Goal: Transaction & Acquisition: Download file/media

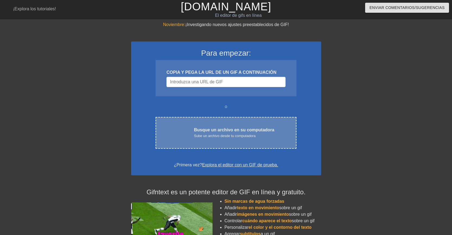
click at [224, 132] on font "Busque un archivo en su computadora" at bounding box center [234, 130] width 80 height 5
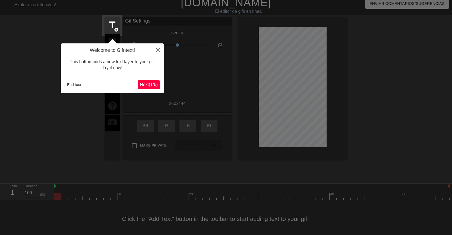
scroll to position [7, 0]
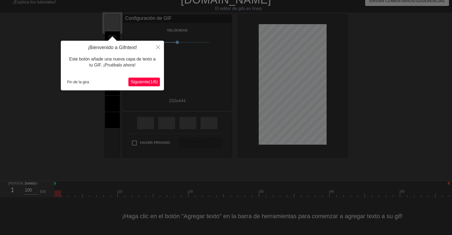
click at [144, 83] on font "Siguiente" at bounding box center [140, 82] width 18 height 5
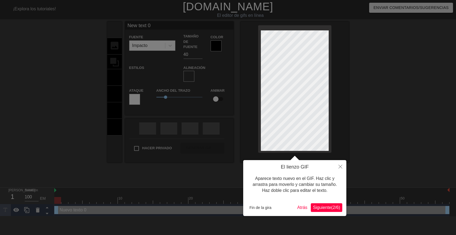
scroll to position [1, 1]
type input "New text"
type textarea "New text"
type input "New text"
type textarea "New text"
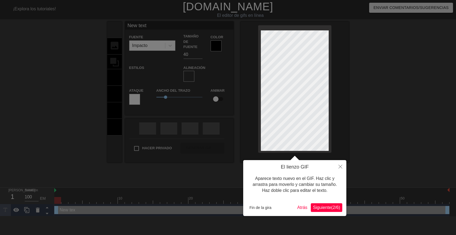
type input "New tex"
type textarea "New tex"
type input "New te"
type textarea "New te"
type input "New t"
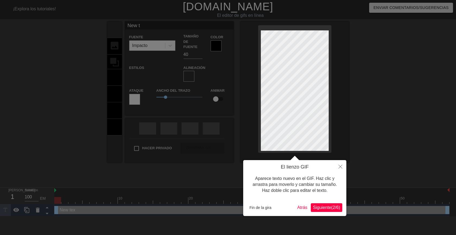
type textarea "New t"
type input "New"
type textarea "New"
type input "New"
type textarea "New"
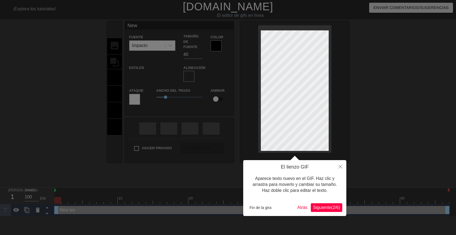
type input "Ne"
type textarea "Ne"
type input "N"
type textarea "N"
type input "B"
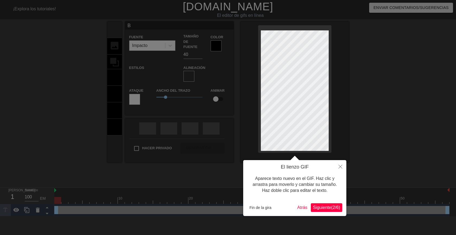
type textarea "B"
type input "Bu"
type textarea "Bu"
type input "Bue"
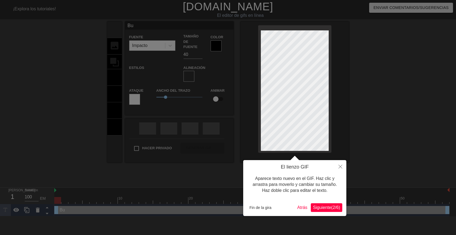
type textarea "Bue"
type input "Buen"
type textarea "Buen"
type input "Bueno"
type textarea "Bueno"
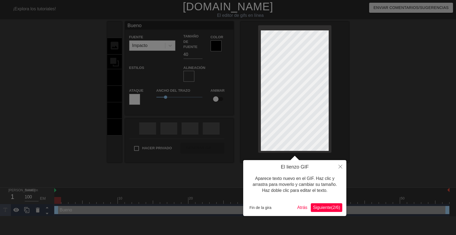
type input "Buenos"
type textarea "Buenos"
type input "Buenos"
type textarea "Buenos"
type input "Buenos d"
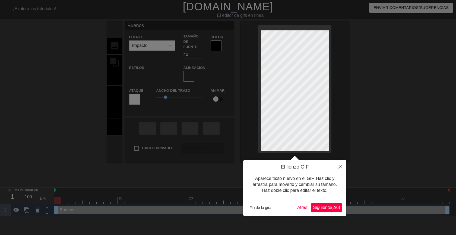
type textarea "Buenos d"
type input "Buenos dí"
type textarea "Buenos dí"
type input "Buenos día"
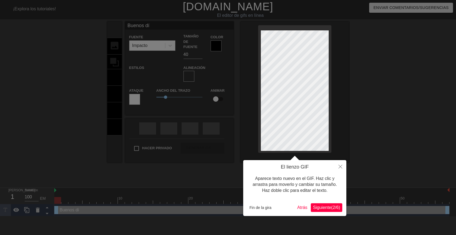
type textarea "Buenos día"
type input "Buenos días"
type textarea "Buenos días"
click at [376, 107] on div at bounding box center [228, 117] width 456 height 235
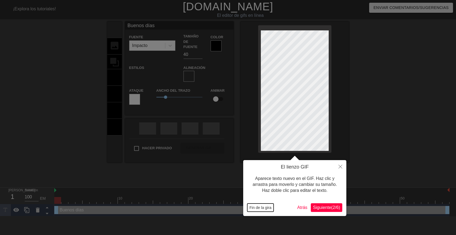
click at [252, 207] on font "Fin de la gira" at bounding box center [260, 207] width 22 height 4
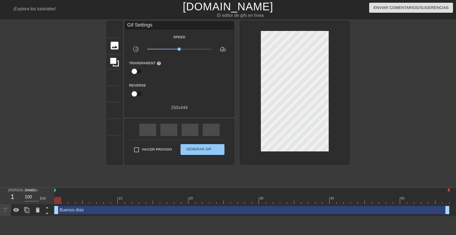
click at [367, 143] on div at bounding box center [396, 102] width 81 height 163
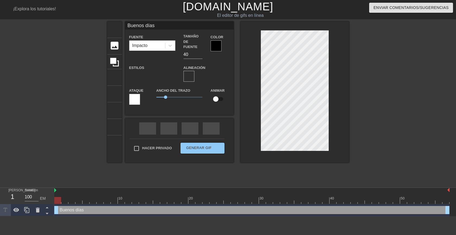
click at [212, 45] on div at bounding box center [216, 45] width 11 height 11
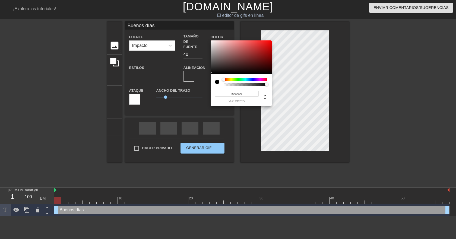
click at [229, 79] on div at bounding box center [246, 79] width 44 height 3
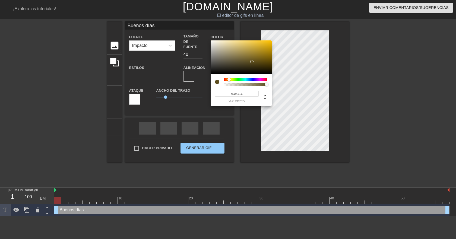
click at [252, 62] on div at bounding box center [241, 57] width 61 height 34
click at [262, 61] on div at bounding box center [241, 57] width 61 height 34
click at [267, 49] on div at bounding box center [241, 57] width 61 height 34
click at [269, 54] on div at bounding box center [241, 57] width 61 height 34
type input "#6C5307"
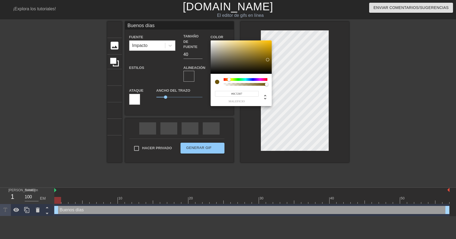
click at [267, 60] on div at bounding box center [241, 57] width 61 height 34
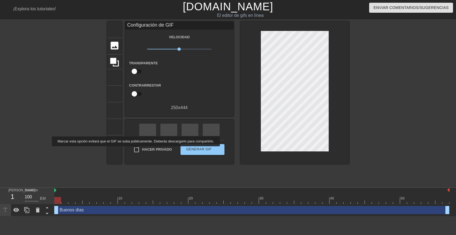
click at [134, 150] on input "Hacer privado" at bounding box center [136, 149] width 11 height 11
checkbox input "true"
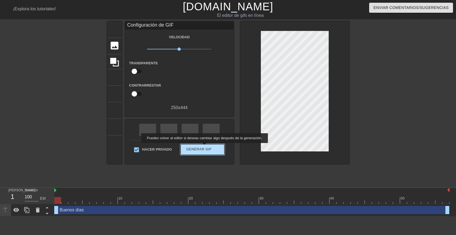
click at [203, 147] on font "Generar GIF" at bounding box center [199, 149] width 26 height 4
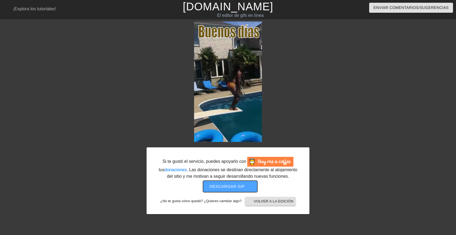
click at [227, 188] on font "Descargar gif" at bounding box center [227, 186] width 35 height 5
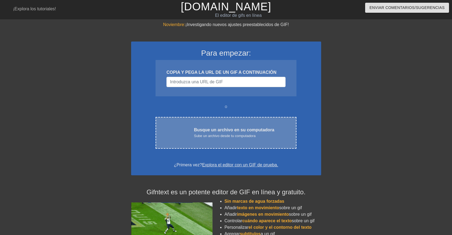
drag, startPoint x: 240, startPoint y: 139, endPoint x: 235, endPoint y: 135, distance: 6.7
click at [235, 135] on font "Sube un archivo desde tu computadora" at bounding box center [225, 136] width 62 height 4
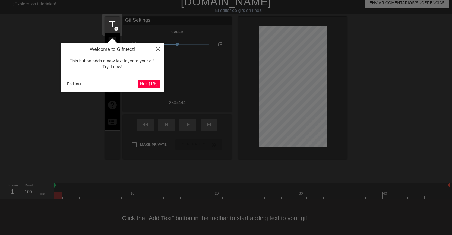
scroll to position [7, 0]
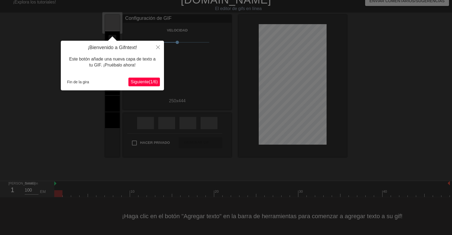
click at [137, 83] on font "Siguiente" at bounding box center [140, 82] width 18 height 5
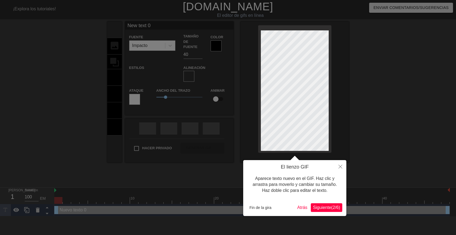
scroll to position [1, 1]
type input "New text"
type textarea "New text"
type input "New text"
type textarea "New text"
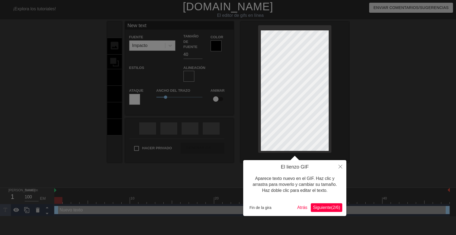
type input "New tex"
type textarea "New tex"
type input "New te"
type textarea "New te"
type input "New t"
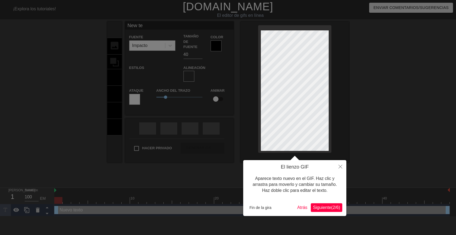
type textarea "New t"
type input "New"
type textarea "New"
type input "New"
type textarea "New"
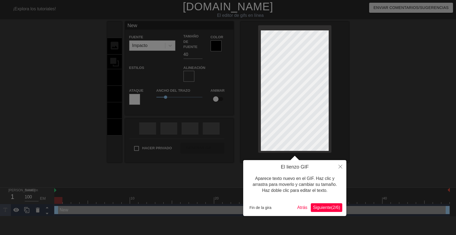
type input "Ne"
type textarea "Ne"
type input "N"
type textarea "N"
type input "M"
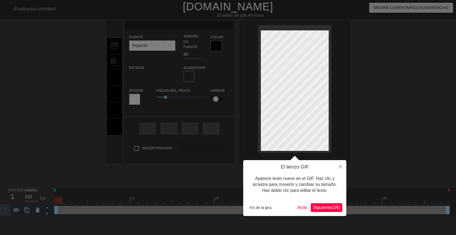
type textarea "M"
type input "Mu"
type textarea "Mu"
type input "Muy"
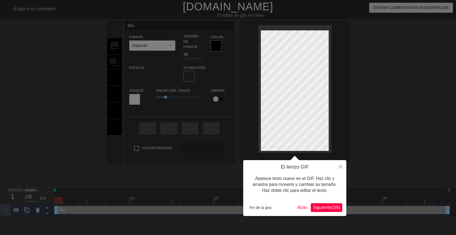
type textarea "Muy"
type input "Muy"
type textarea "Muy"
type input "Muy b"
type textarea "Muy b"
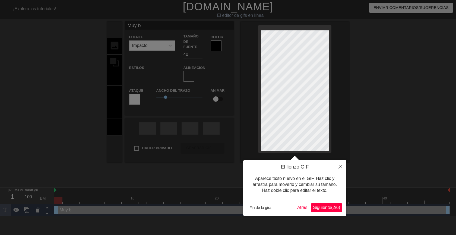
type input "Muy bu"
type textarea "Muy bu"
type input "Muy bue"
type textarea "Muy bue"
type input "Muy buen"
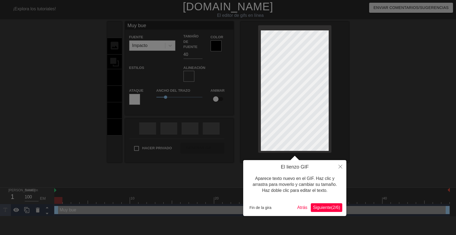
type textarea "Muy buen"
type input "Muy bueno"
type textarea "Muy bueno"
type input "Muy buenos"
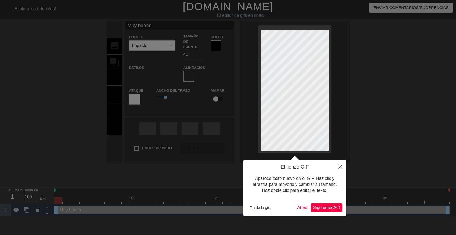
type textarea "Muy buenos"
type input "Muy buenos"
type textarea "Muy buenos"
type input "Muy buenosd"
type textarea "Muy buenos d"
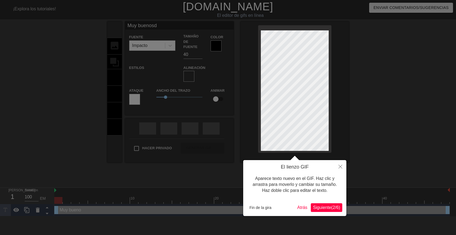
scroll to position [1, 1]
type input "Muy buenosdí"
type textarea "Muy buenos dí"
type input "Muy buenosdía"
type textarea "Muy buenos día"
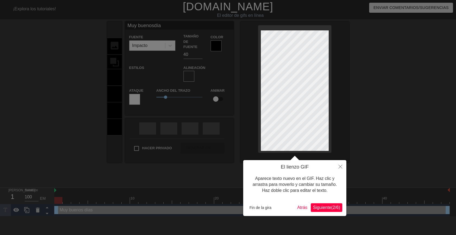
type input "Muy buenosdías"
type textarea "Muy buenos días"
click at [372, 102] on div at bounding box center [228, 117] width 456 height 235
type input "Muy buenosdías"
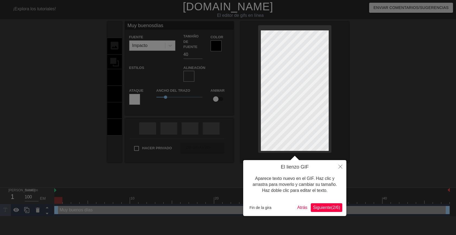
type textarea "Muy buenos días"
type input "Muy buenosdías"
type textarea "Muy buenos días"
type input "Muy buenosdías"
type textarea "Muy buenos días"
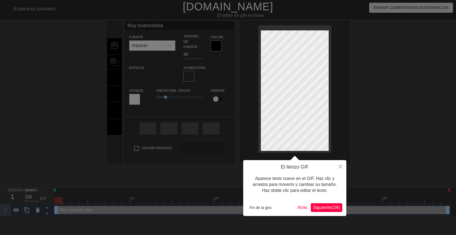
type input "Muy buenosdías"
type textarea "Muy buenos días"
type input "Muy buenosdías"
type textarea "Muy buenos días"
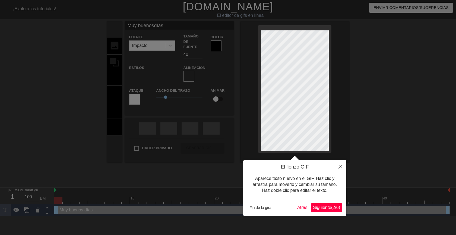
type input "Muy buenosdías"
type textarea "Muy buenos días"
click at [375, 114] on div at bounding box center [228, 117] width 456 height 235
drag, startPoint x: 262, startPoint y: 207, endPoint x: 283, endPoint y: 186, distance: 29.4
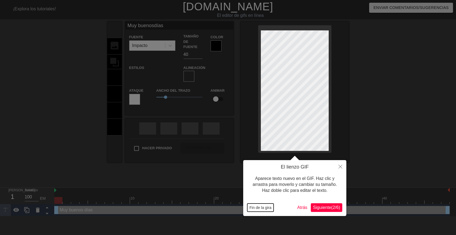
click at [262, 207] on font "Fin de la gira" at bounding box center [260, 207] width 22 height 4
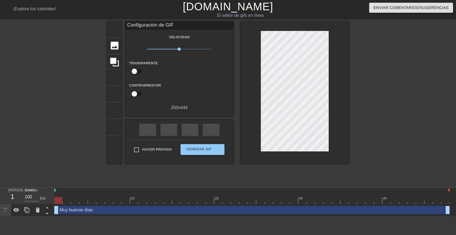
click at [363, 134] on div at bounding box center [396, 102] width 81 height 163
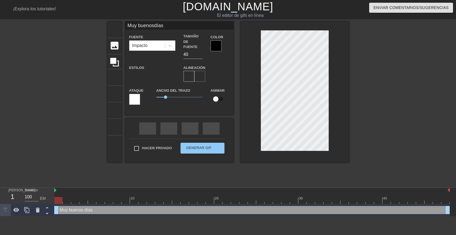
click at [202, 73] on font "formato_alinear_centro" at bounding box center [268, 76] width 143 height 7
click at [215, 46] on div at bounding box center [216, 45] width 11 height 11
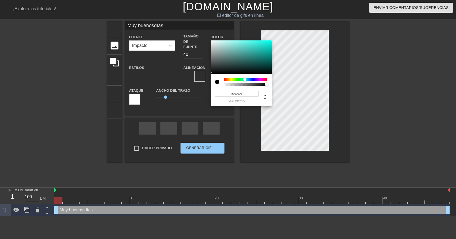
click at [245, 79] on div at bounding box center [246, 79] width 44 height 3
type input "Muy buenosdías"
type input "#2B9F97"
click at [255, 53] on div at bounding box center [241, 57] width 61 height 34
type input "Muy buenosdías"
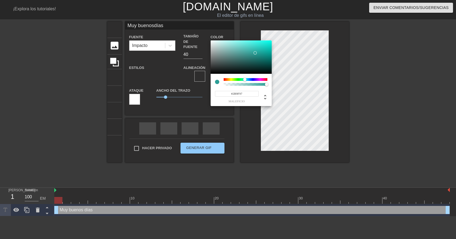
type input "#8F2B9F"
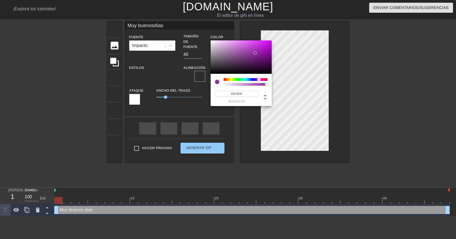
click at [259, 79] on div at bounding box center [246, 79] width 44 height 3
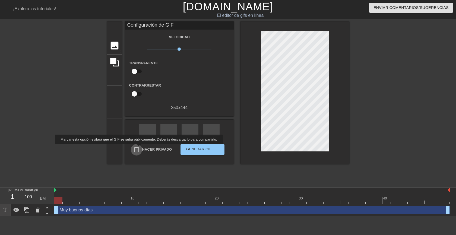
click at [137, 148] on input "Hacer privado" at bounding box center [136, 149] width 11 height 11
checkbox input "true"
click at [198, 148] on font "Generar GIF" at bounding box center [199, 149] width 26 height 4
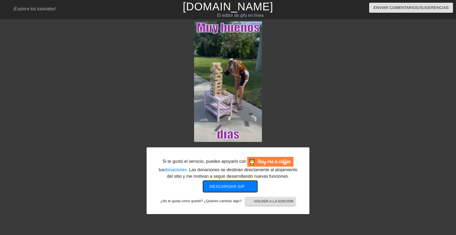
click at [229, 186] on font "Descargar gif" at bounding box center [227, 186] width 35 height 5
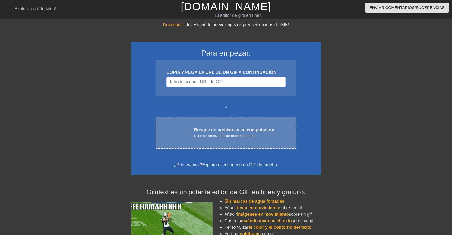
click at [223, 132] on font "Busque un archivo en su computadora" at bounding box center [234, 130] width 80 height 5
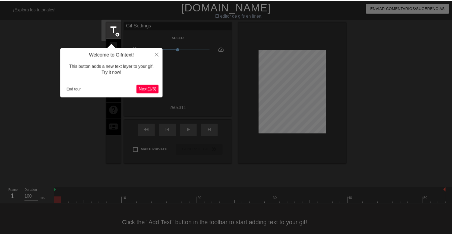
scroll to position [7, 0]
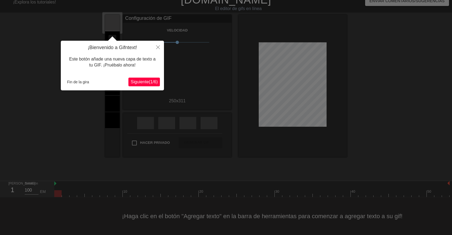
click at [138, 81] on font "Siguiente" at bounding box center [140, 82] width 18 height 5
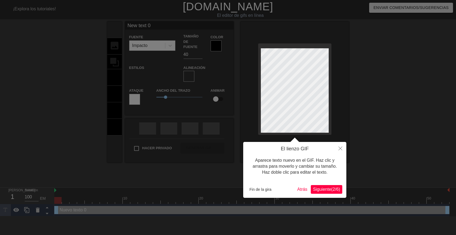
scroll to position [1, 1]
type input "New text"
type textarea "New text"
type input "New text"
type textarea "New text"
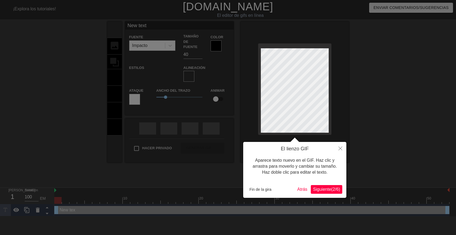
type input "New tex"
type textarea "New tex"
type input "New te"
type textarea "New te"
type input "New t"
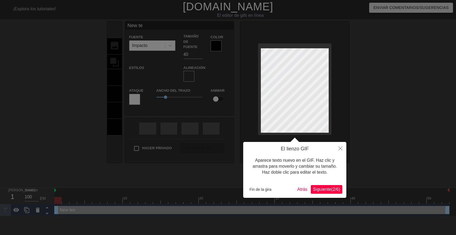
type textarea "New t"
type input "New"
type textarea "New"
type input "New"
type textarea "New"
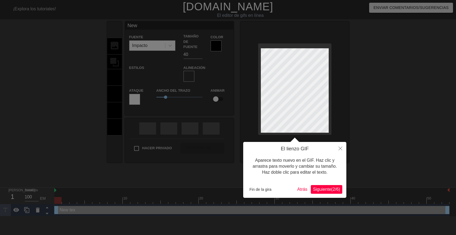
type input "Ne"
type textarea "Ne"
type input "N"
type textarea "N"
type input "B"
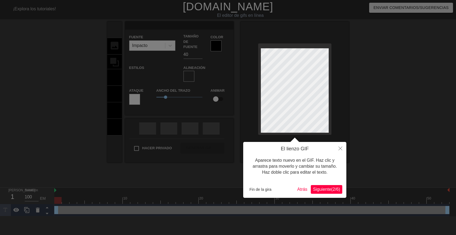
type textarea "B"
type input "Bu"
type textarea "Bu"
type input "Bue"
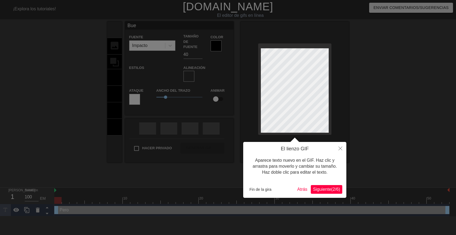
type textarea "Bue"
type input "Buen"
type textarea "Buen"
type input "Buení"
type textarea "Buení"
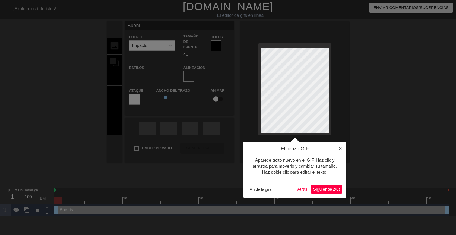
type input "Buenís"
type textarea "Buenís"
type input "Buenísi"
type textarea "Buenísi"
type input "Buenísim"
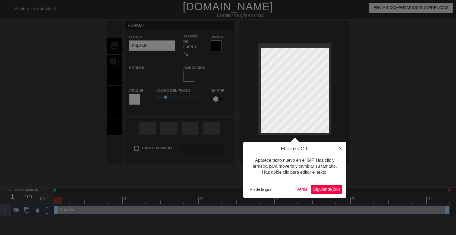
type textarea "Buenísim"
type input "Buenísimo"
type textarea "Buenísimo"
type input "Buenísimos"
type textarea "Buenísimos"
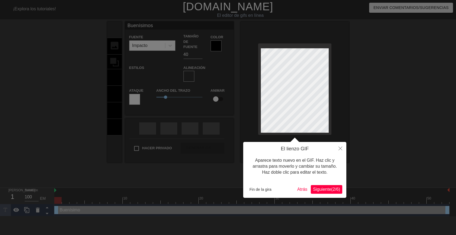
scroll to position [1, 2]
type input "Buenísimos"
type textarea "Buenísimos"
type input "Buenísimosd"
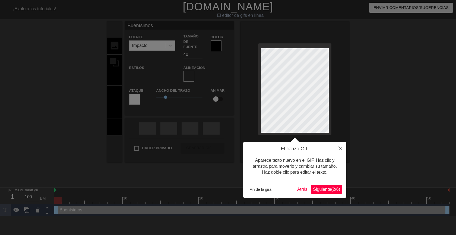
type textarea "Buenísimos d"
type input "Buenísimosdí"
type textarea "Buenísimos dí"
type input "Buenísimosdía"
type textarea "Buenísimos día"
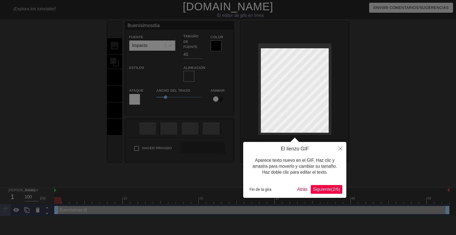
type input "Buenísimosdías"
type textarea "Buenísimos días"
type input "Buenísimosdías"
type textarea "Buenísimos días"
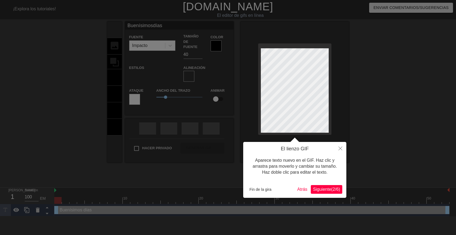
type input "Buenísimosdías"
type textarea "Buenísimos días"
type input "Buenísimosdías"
type textarea "Buenísimos días"
type input "Buenísimosdías"
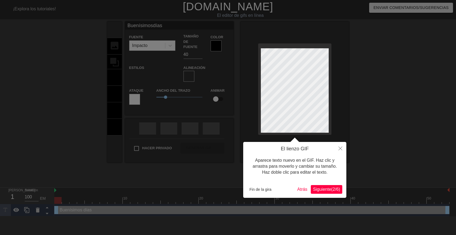
scroll to position [2, 1]
type textarea "Buenísimos días"
click at [259, 192] on font "Fin de la gira" at bounding box center [260, 189] width 22 height 4
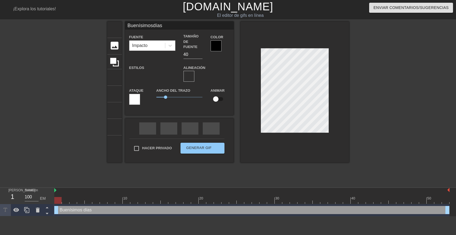
click at [371, 132] on div at bounding box center [396, 102] width 81 height 163
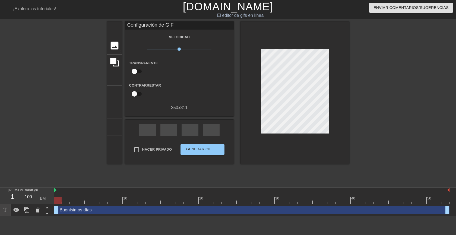
click at [391, 117] on div at bounding box center [396, 102] width 81 height 163
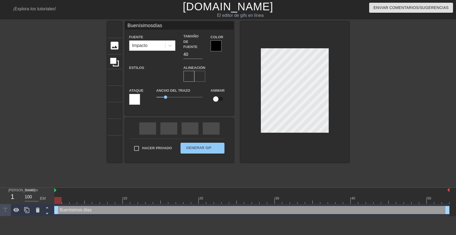
click at [200, 73] on font "formato_alinear_centro" at bounding box center [268, 76] width 143 height 7
click at [213, 45] on div at bounding box center [216, 45] width 11 height 11
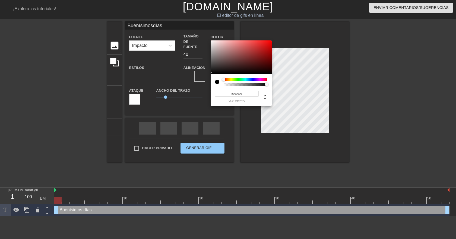
click at [254, 79] on div at bounding box center [246, 79] width 44 height 3
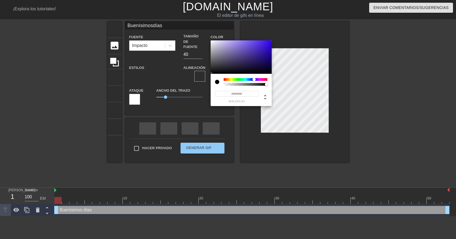
type input "Buenísimosdías"
type input "#230F78"
click at [264, 58] on div at bounding box center [241, 57] width 61 height 34
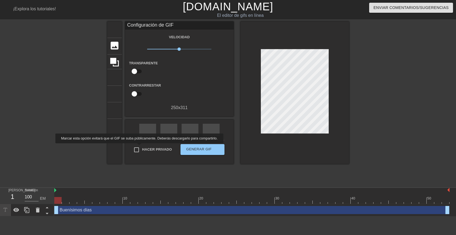
click at [138, 147] on input "Hacer privado" at bounding box center [136, 149] width 11 height 11
checkbox input "true"
click at [190, 149] on font "Generar GIF" at bounding box center [199, 149] width 26 height 4
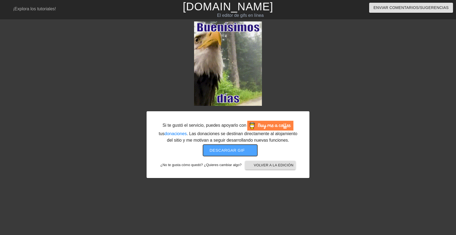
click at [230, 150] on font "Descargar gif" at bounding box center [227, 150] width 35 height 5
